Goal: Information Seeking & Learning: Check status

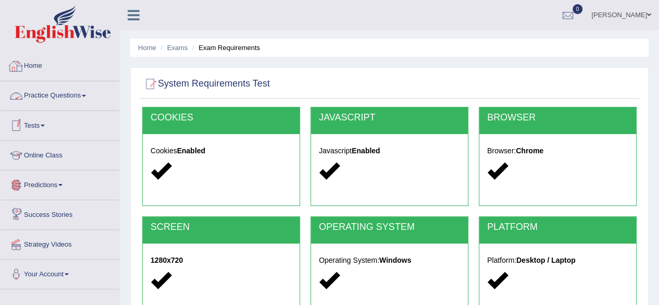
click at [41, 67] on link "Home" at bounding box center [60, 65] width 119 height 26
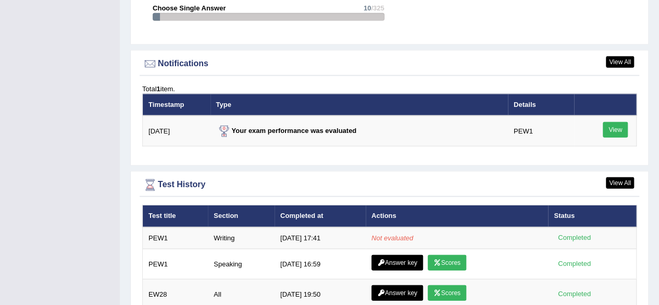
scroll to position [1232, 0]
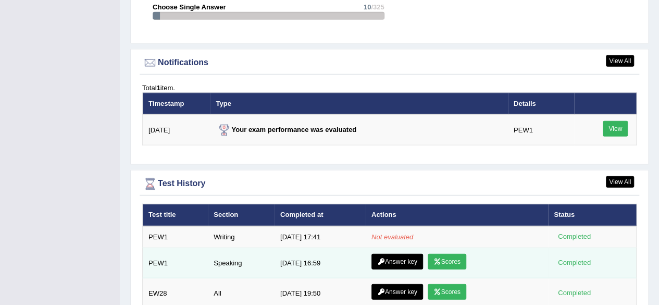
click at [447, 254] on link "Scores" at bounding box center [447, 262] width 39 height 16
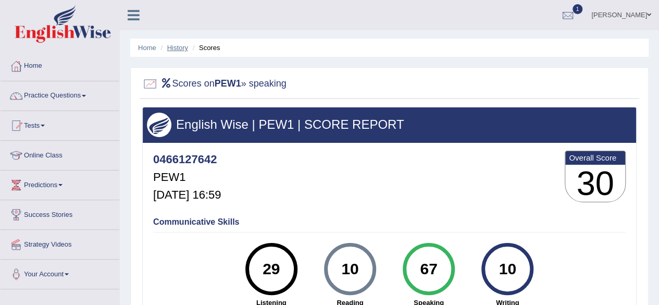
click at [175, 46] on link "History" at bounding box center [177, 48] width 21 height 8
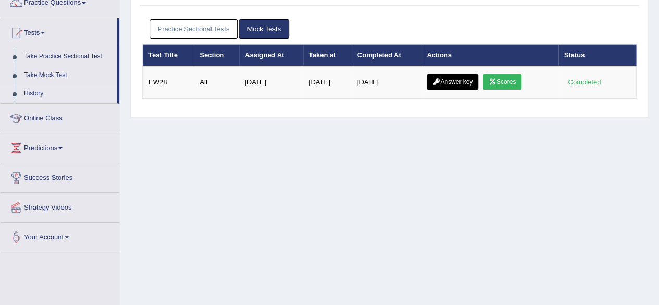
scroll to position [82, 0]
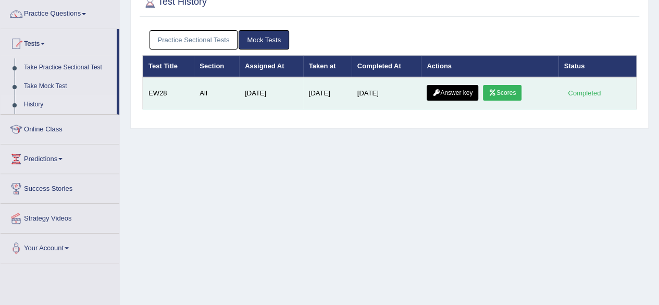
click at [440, 95] on link "Answer key" at bounding box center [453, 93] width 52 height 16
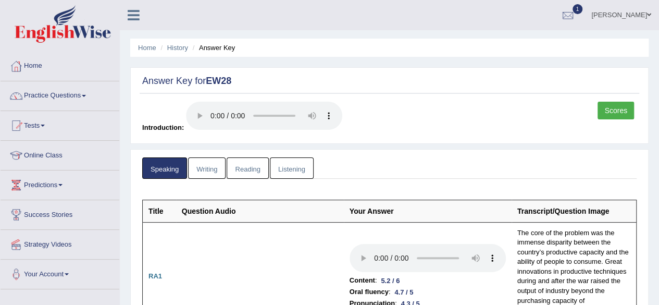
scroll to position [1, 0]
click at [44, 61] on link "Home" at bounding box center [60, 64] width 119 height 26
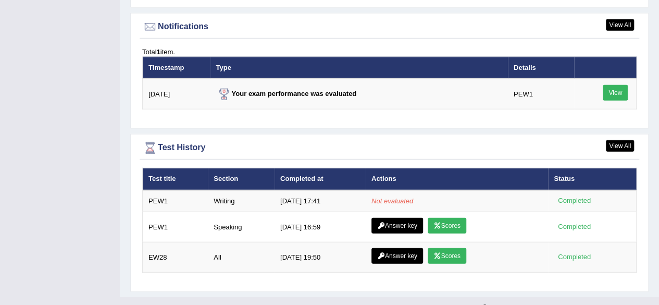
scroll to position [1270, 0]
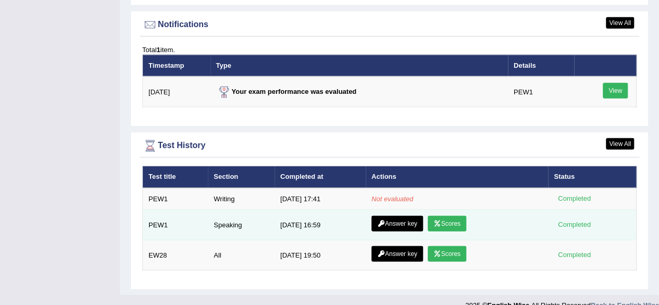
click at [456, 216] on link "Scores" at bounding box center [447, 224] width 39 height 16
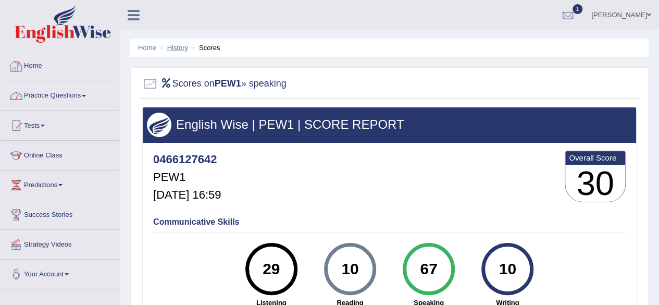
click at [176, 49] on link "History" at bounding box center [177, 48] width 21 height 8
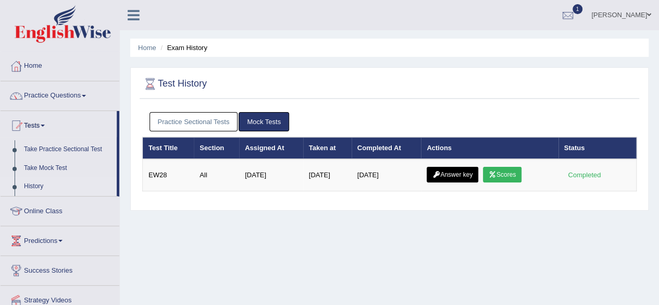
click at [388, 177] on td "Aug 13, 2025" at bounding box center [387, 175] width 70 height 32
click at [56, 67] on link "Home" at bounding box center [60, 65] width 119 height 26
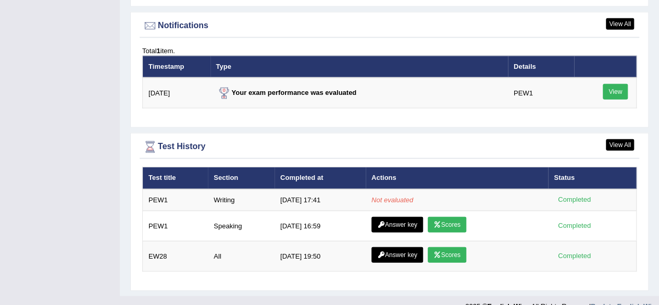
scroll to position [1270, 0]
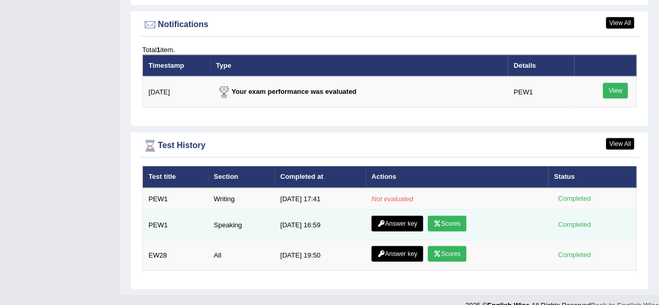
click at [400, 216] on link "Answer key" at bounding box center [398, 224] width 52 height 16
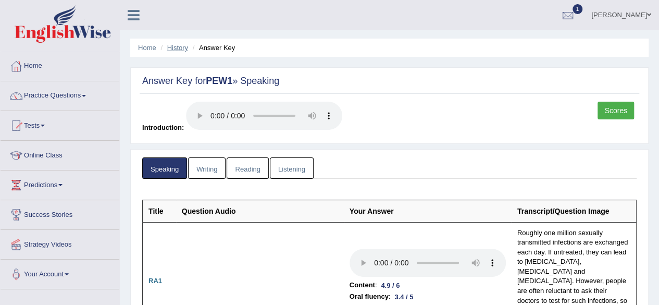
click at [181, 46] on link "History" at bounding box center [177, 48] width 21 height 8
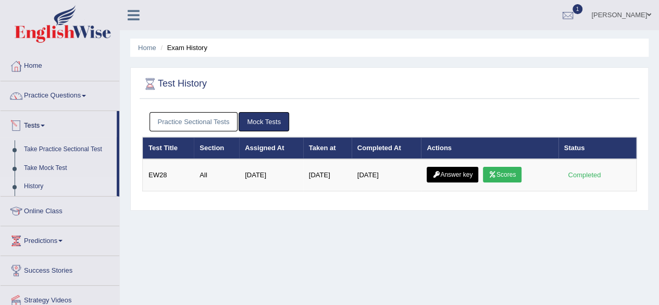
click at [195, 121] on link "Practice Sectional Tests" at bounding box center [194, 121] width 89 height 19
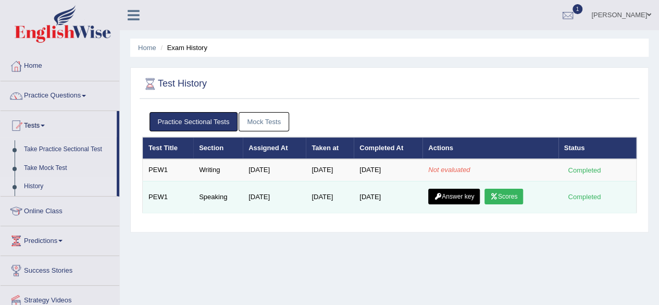
click at [510, 192] on link "Scores" at bounding box center [504, 197] width 39 height 16
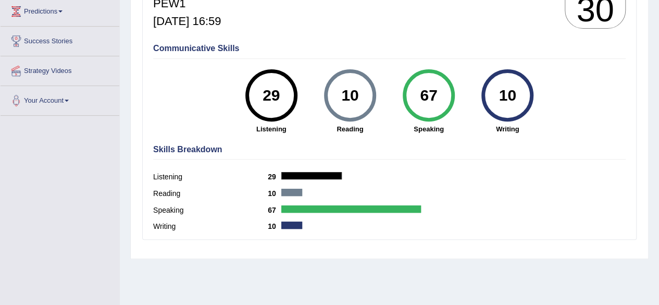
scroll to position [174, 0]
